Goal: Task Accomplishment & Management: Manage account settings

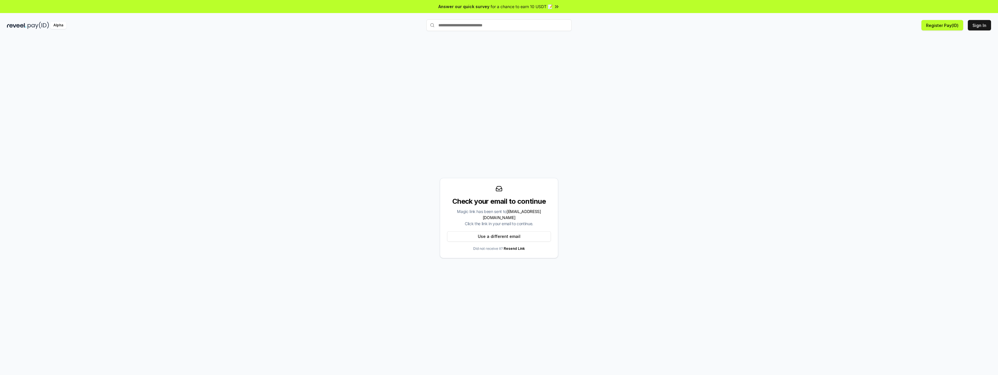
click at [331, 61] on div "Check your email to continue Magic link has been sent to xwf926723@gmail.com Cl…" at bounding box center [499, 217] width 984 height 347
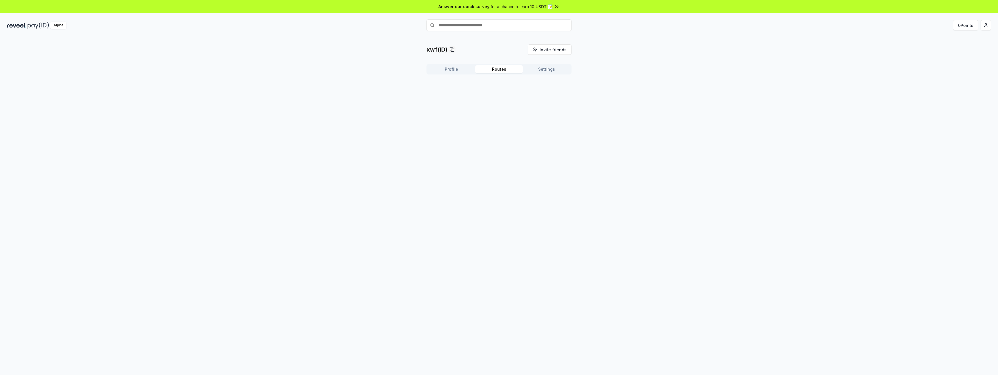
click at [502, 69] on button "Routes" at bounding box center [499, 69] width 48 height 8
click at [551, 70] on button "Settings" at bounding box center [547, 69] width 48 height 8
click at [544, 101] on div "0x193308153F94D759327dA95B436D686Ecec052C0" at bounding box center [489, 98] width 117 height 13
click at [541, 97] on icon at bounding box center [542, 98] width 5 height 5
click at [561, 97] on button "Edit" at bounding box center [558, 98] width 17 height 10
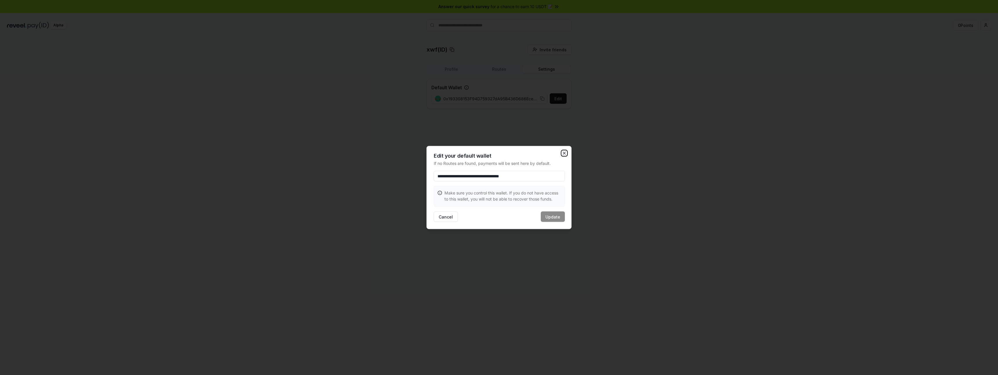
click at [565, 154] on icon "button" at bounding box center [564, 153] width 5 height 5
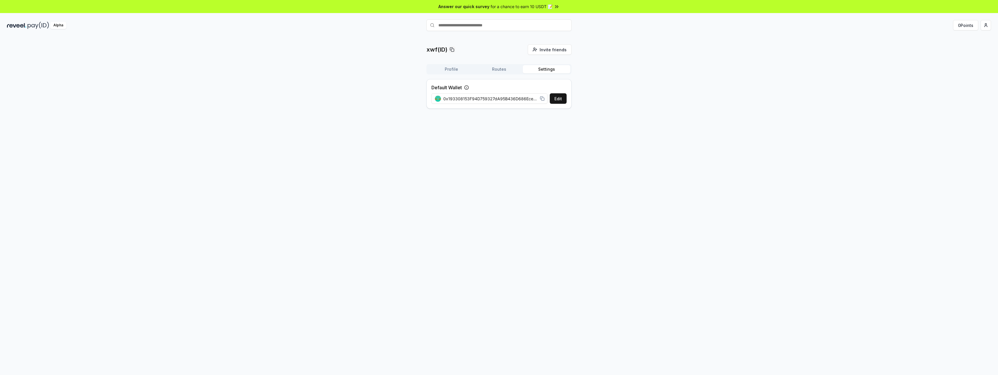
click at [451, 72] on button "Profile" at bounding box center [451, 69] width 48 height 8
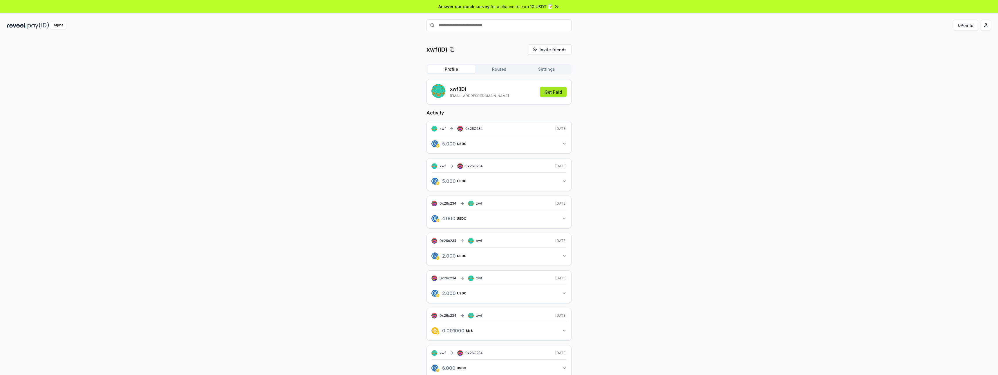
click at [552, 93] on button "Get Paid" at bounding box center [553, 92] width 27 height 10
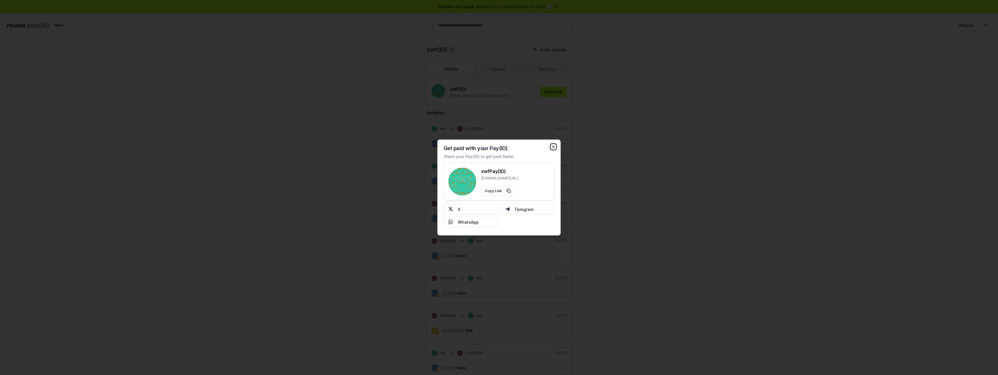
click at [555, 147] on icon "button" at bounding box center [553, 147] width 5 height 5
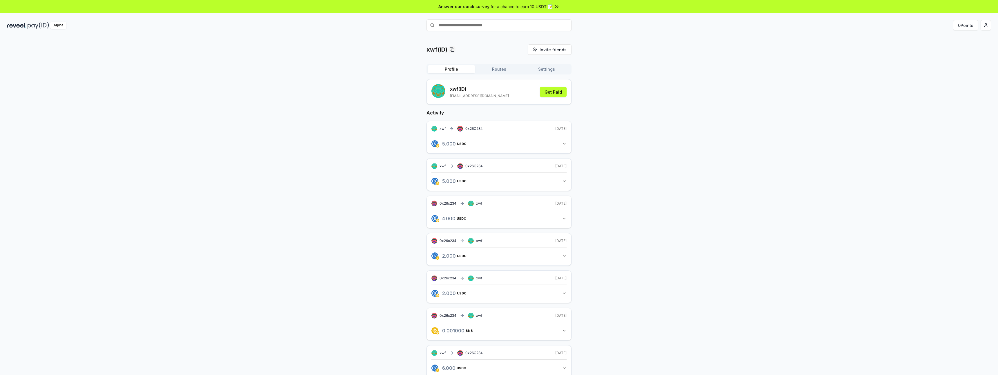
click at [440, 93] on rect "submit" at bounding box center [439, 92] width 1 height 1
click at [986, 25] on html "Answer our quick survey for a chance to earn 10 USDT 📝 Alpha 0 Points xwf(ID) I…" at bounding box center [499, 187] width 998 height 375
click at [966, 26] on button "0 Points" at bounding box center [965, 25] width 25 height 10
click at [688, 341] on div "xwf(ID) Invite friends Invite Profile Routes Settings xwf (ID) [EMAIL_ADDRESS][…" at bounding box center [499, 234] width 984 height 381
